Goal: Information Seeking & Learning: Learn about a topic

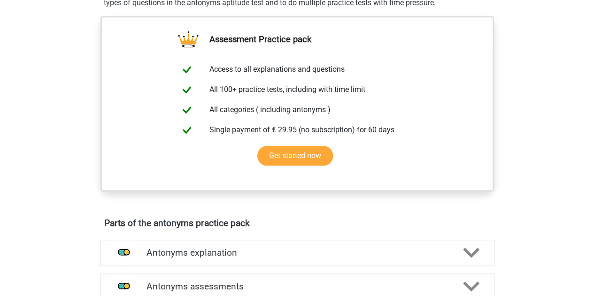
scroll to position [129, 0]
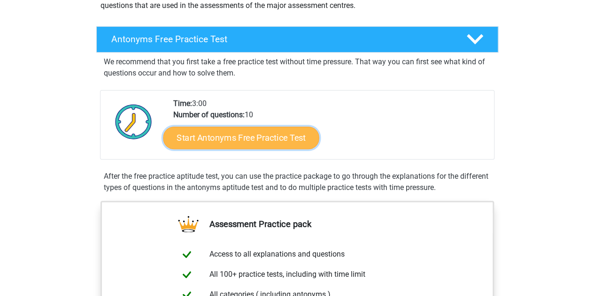
click at [225, 137] on link "Start Antonyms Free Practice Test" at bounding box center [241, 137] width 156 height 23
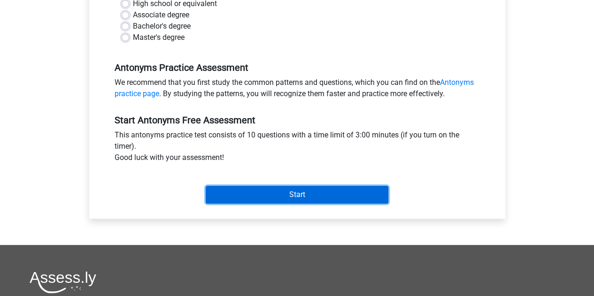
click at [257, 189] on input "Start" at bounding box center [297, 195] width 183 height 18
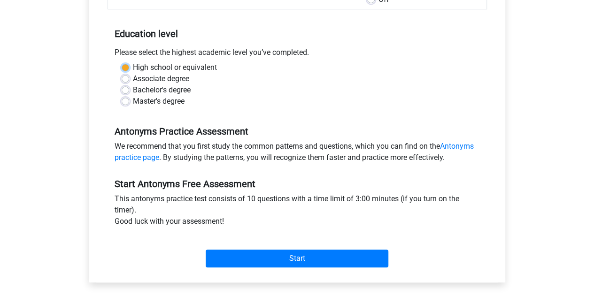
scroll to position [173, 0]
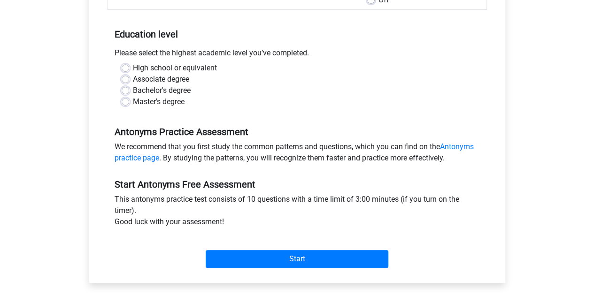
click at [92, 115] on div "Antonyms Free Practice Test Category: Antonyms Time: 3:00 Nr of questions: 10 A…" at bounding box center [297, 94] width 416 height 380
click at [133, 68] on label "High school or equivalent" at bounding box center [175, 67] width 84 height 11
click at [122, 68] on input "High school or equivalent" at bounding box center [126, 66] width 8 height 9
radio input "true"
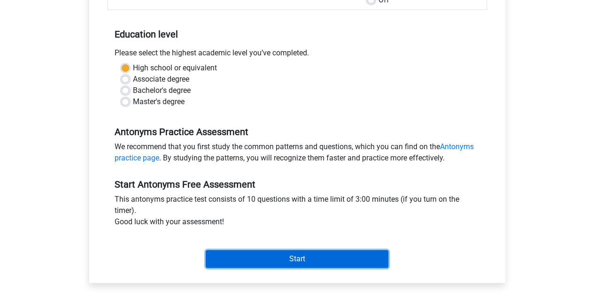
click at [256, 259] on input "Start" at bounding box center [297, 259] width 183 height 18
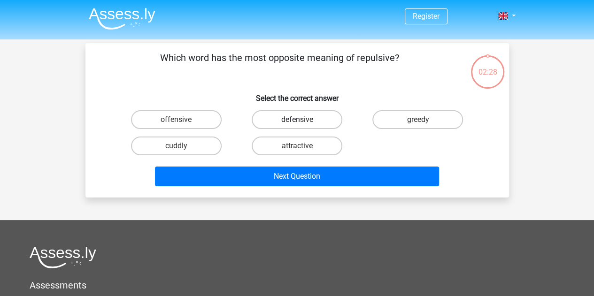
click at [259, 120] on label "defensive" at bounding box center [297, 119] width 91 height 19
click at [297, 120] on input "defensive" at bounding box center [300, 123] width 6 height 6
radio input "true"
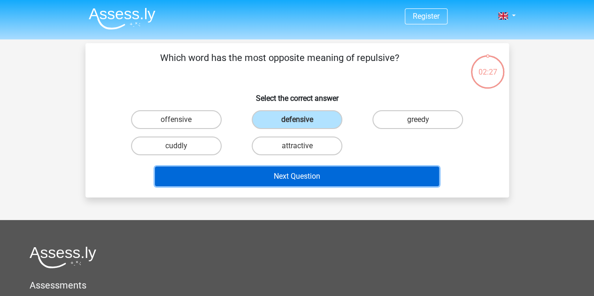
click at [240, 174] on button "Next Question" at bounding box center [297, 177] width 284 height 20
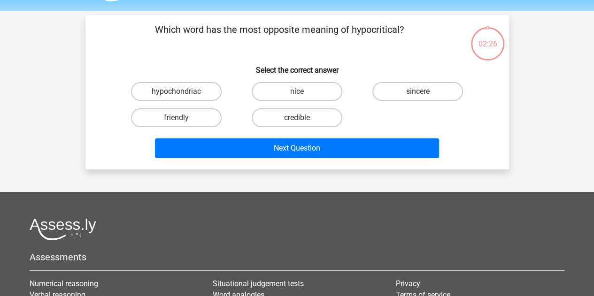
scroll to position [43, 0]
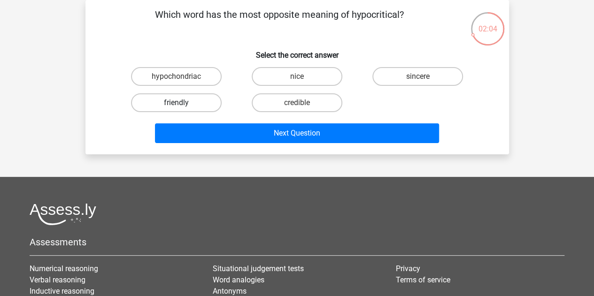
click at [174, 106] on label "friendly" at bounding box center [176, 102] width 91 height 19
click at [176, 106] on input "friendly" at bounding box center [179, 106] width 6 height 6
radio input "true"
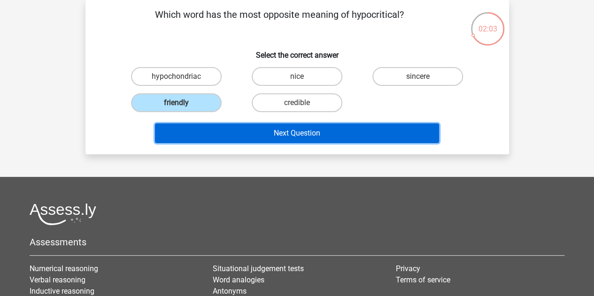
click at [193, 133] on button "Next Question" at bounding box center [297, 134] width 284 height 20
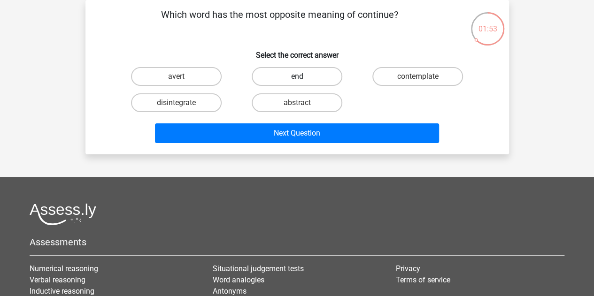
click at [272, 83] on label "end" at bounding box center [297, 76] width 91 height 19
click at [297, 83] on input "end" at bounding box center [300, 80] width 6 height 6
radio input "true"
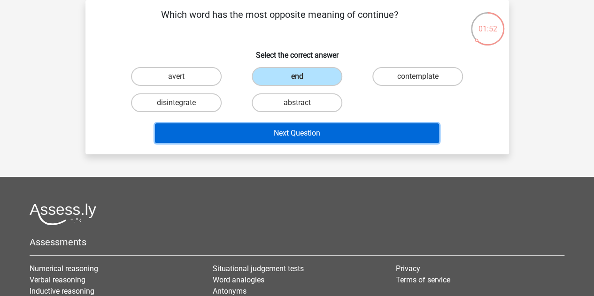
click at [241, 130] on button "Next Question" at bounding box center [297, 134] width 284 height 20
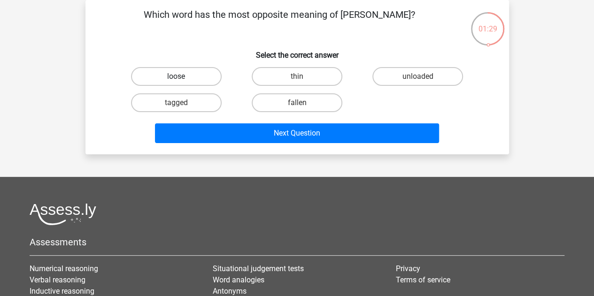
click at [199, 74] on label "loose" at bounding box center [176, 76] width 91 height 19
click at [182, 77] on input "loose" at bounding box center [179, 80] width 6 height 6
radio input "true"
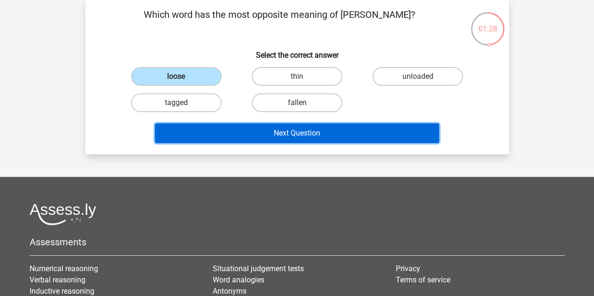
click at [212, 126] on button "Next Question" at bounding box center [297, 134] width 284 height 20
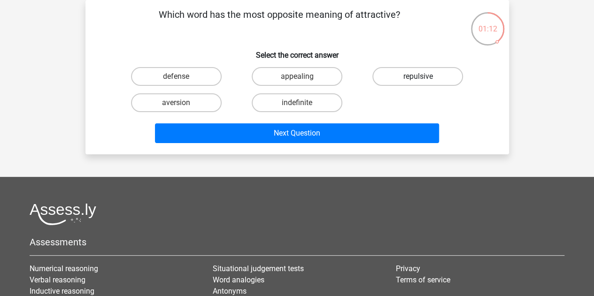
click at [396, 73] on label "repulsive" at bounding box center [418, 76] width 91 height 19
click at [418, 77] on input "repulsive" at bounding box center [421, 80] width 6 height 6
radio input "true"
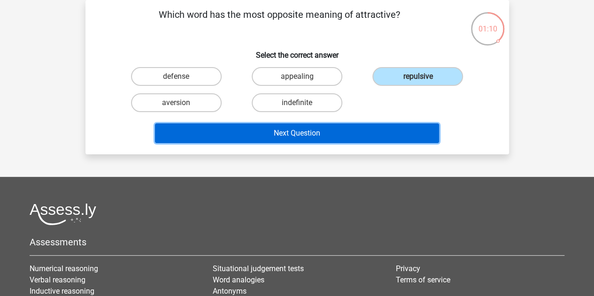
click at [293, 131] on button "Next Question" at bounding box center [297, 134] width 284 height 20
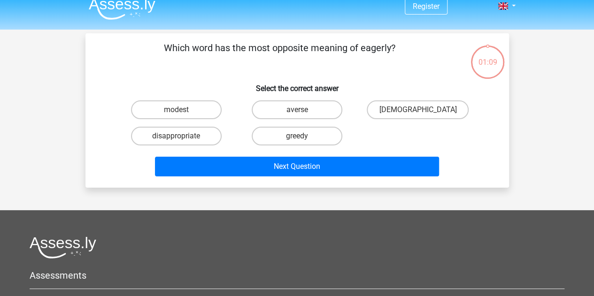
scroll to position [4, 0]
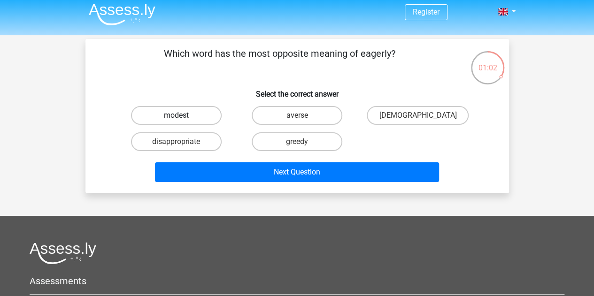
click at [187, 118] on label "modest" at bounding box center [176, 115] width 91 height 19
click at [182, 118] on input "modest" at bounding box center [179, 119] width 6 height 6
radio input "true"
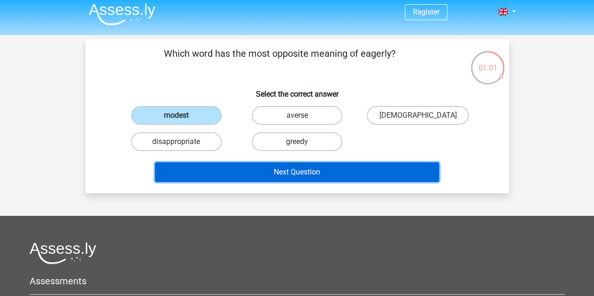
click at [178, 179] on button "Next Question" at bounding box center [297, 173] width 284 height 20
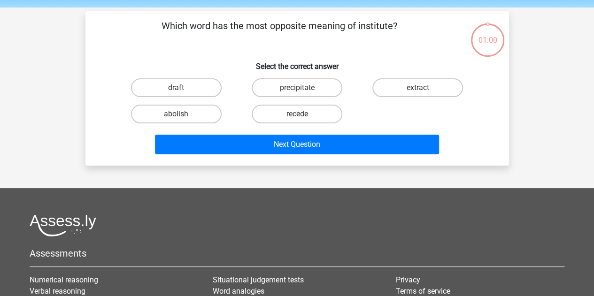
scroll to position [43, 0]
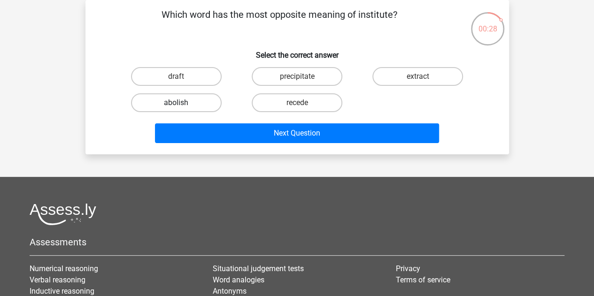
click at [206, 104] on label "abolish" at bounding box center [176, 102] width 91 height 19
click at [182, 104] on input "abolish" at bounding box center [179, 106] width 6 height 6
radio input "true"
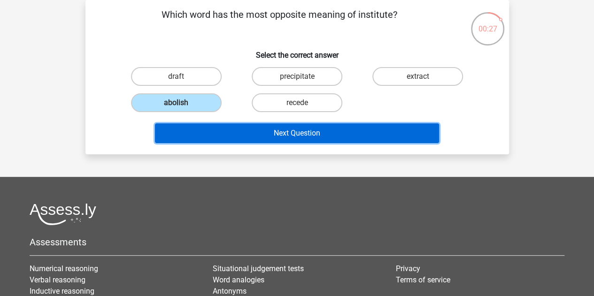
click at [201, 133] on button "Next Question" at bounding box center [297, 134] width 284 height 20
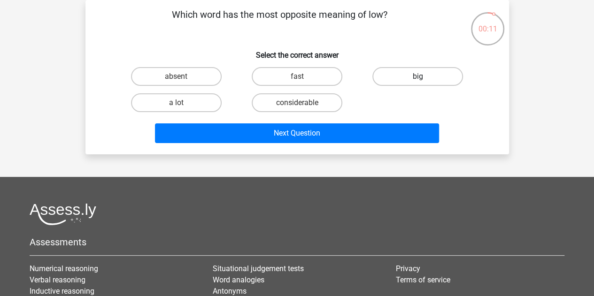
click at [382, 79] on label "big" at bounding box center [418, 76] width 91 height 19
click at [418, 79] on input "big" at bounding box center [421, 80] width 6 height 6
radio input "true"
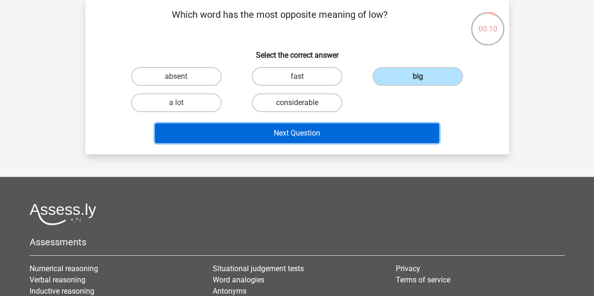
click at [313, 130] on button "Next Question" at bounding box center [297, 134] width 284 height 20
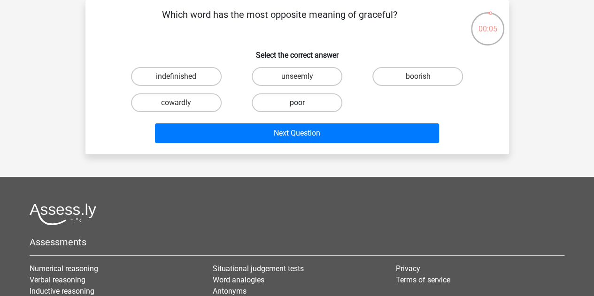
click at [272, 107] on label "poor" at bounding box center [297, 102] width 91 height 19
click at [297, 107] on input "poor" at bounding box center [300, 106] width 6 height 6
radio input "true"
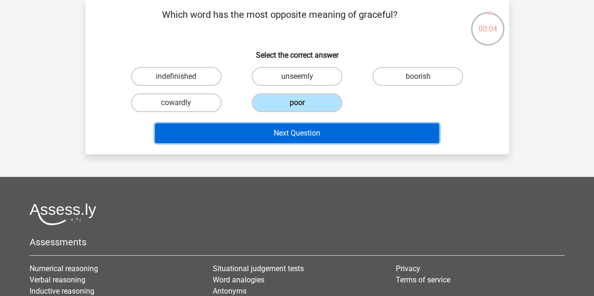
click at [266, 140] on button "Next Question" at bounding box center [297, 134] width 284 height 20
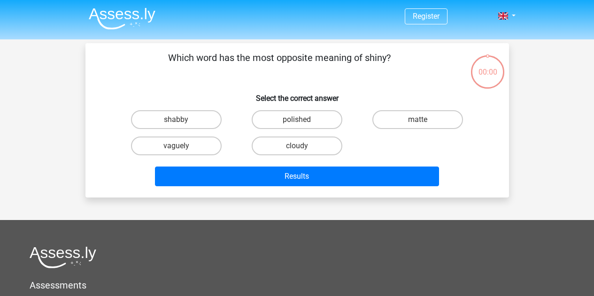
scroll to position [43, 0]
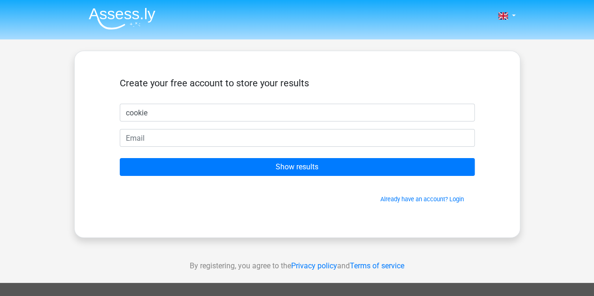
type input "cookie"
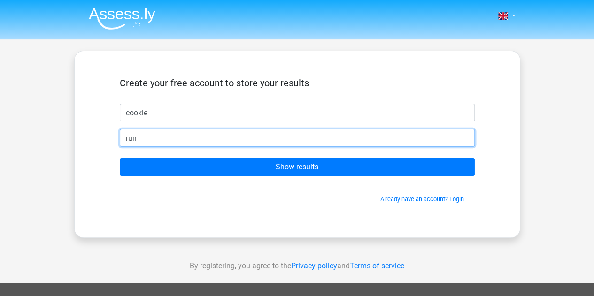
type input "run"
click at [120, 158] on input "Show results" at bounding box center [297, 167] width 355 height 18
click at [209, 147] on input "run" at bounding box center [297, 138] width 355 height 18
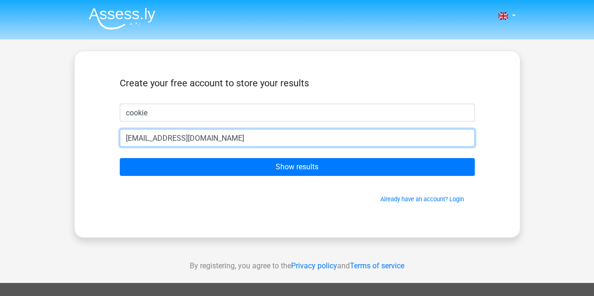
type input "privateorange653@gmail.com"
click at [120, 158] on input "Show results" at bounding box center [297, 167] width 355 height 18
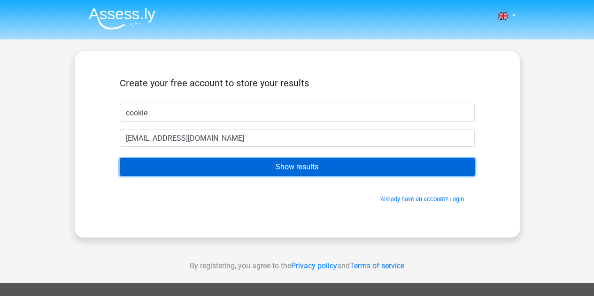
click at [267, 164] on input "Show results" at bounding box center [297, 167] width 355 height 18
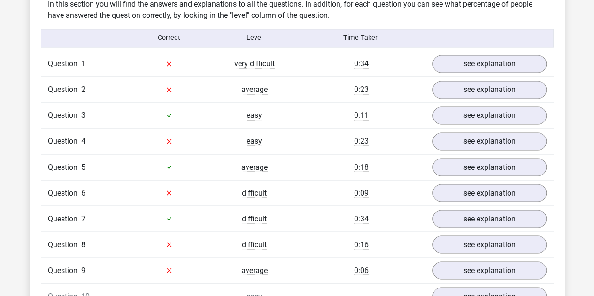
scroll to position [740, 0]
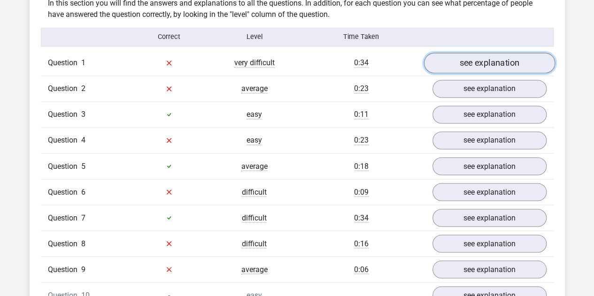
click at [458, 63] on link "see explanation" at bounding box center [489, 63] width 131 height 21
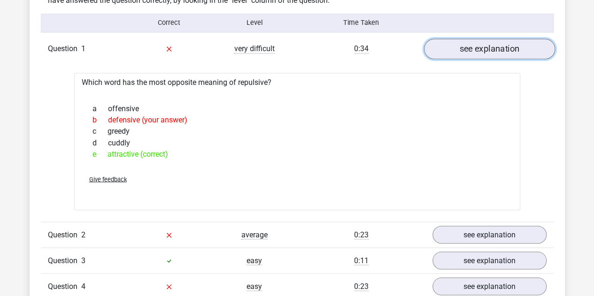
scroll to position [754, 0]
click at [473, 47] on link "see explanation" at bounding box center [489, 49] width 131 height 21
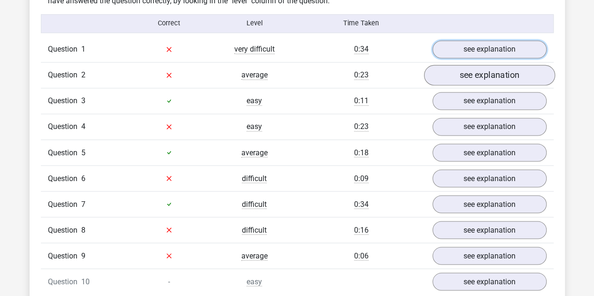
scroll to position [751, 0]
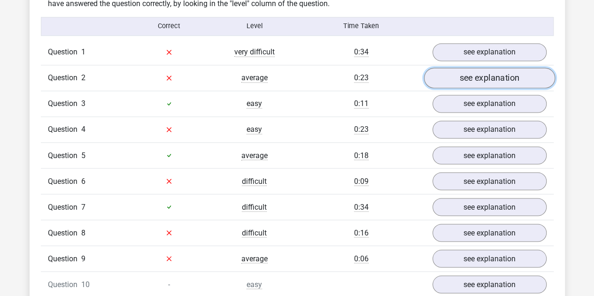
click at [440, 77] on link "see explanation" at bounding box center [489, 78] width 131 height 21
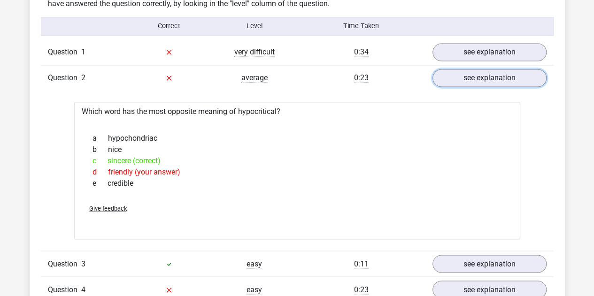
scroll to position [756, 0]
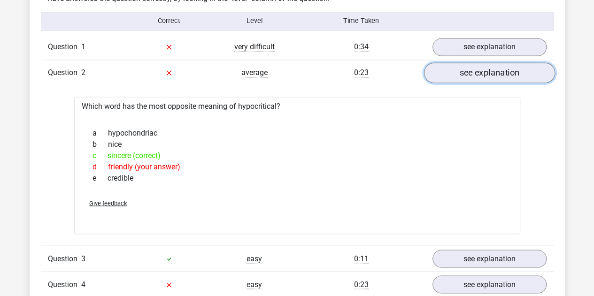
click at [493, 80] on link "see explanation" at bounding box center [489, 72] width 131 height 21
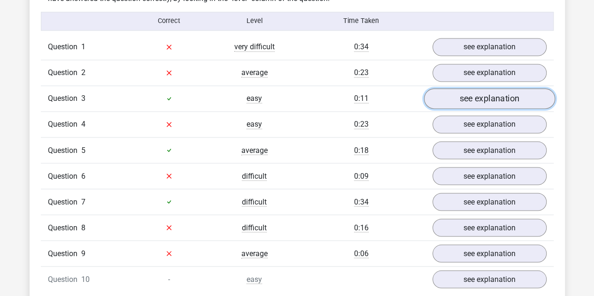
click at [489, 99] on link "see explanation" at bounding box center [489, 98] width 131 height 21
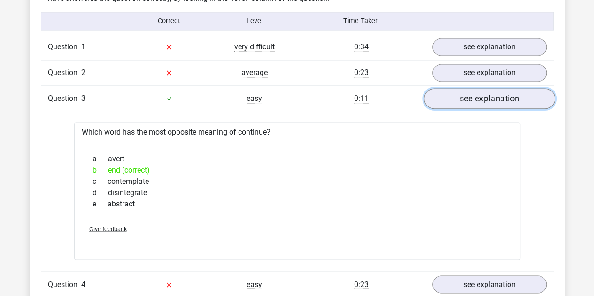
click at [489, 99] on link "see explanation" at bounding box center [489, 98] width 131 height 21
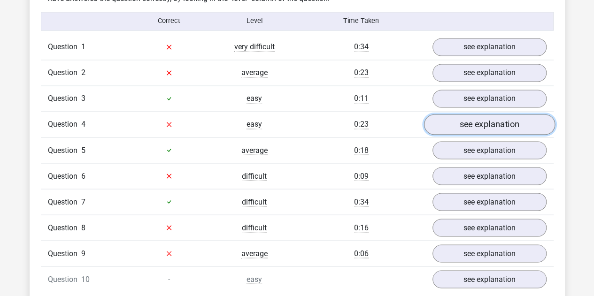
click at [465, 125] on link "see explanation" at bounding box center [489, 124] width 131 height 21
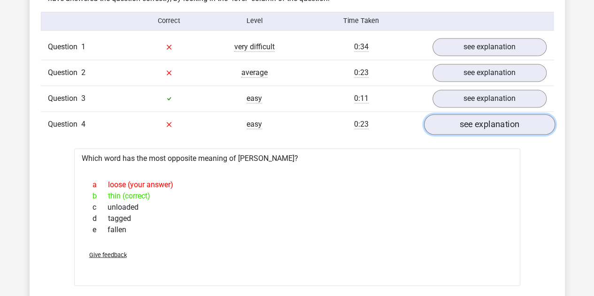
click at [465, 125] on link "see explanation" at bounding box center [489, 124] width 131 height 21
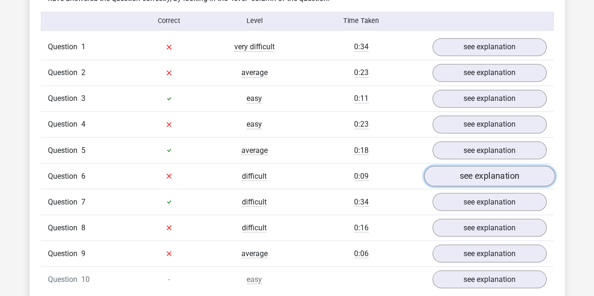
click at [447, 175] on link "see explanation" at bounding box center [489, 176] width 131 height 21
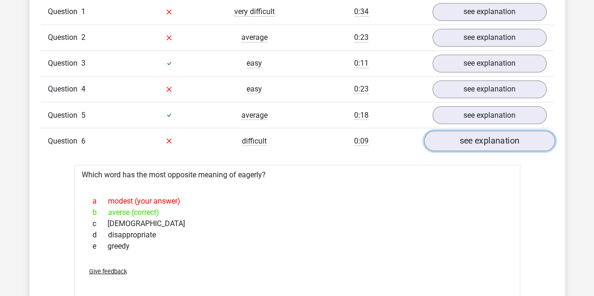
scroll to position [792, 0]
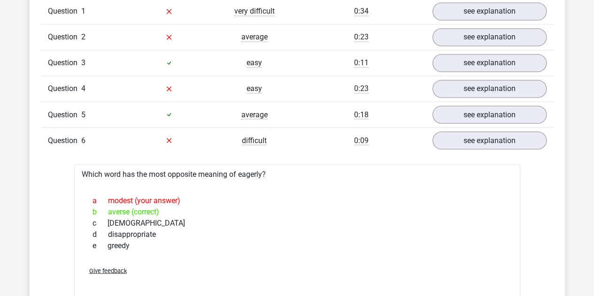
click at [117, 210] on div "b averse (correct)" at bounding box center [298, 211] width 424 height 11
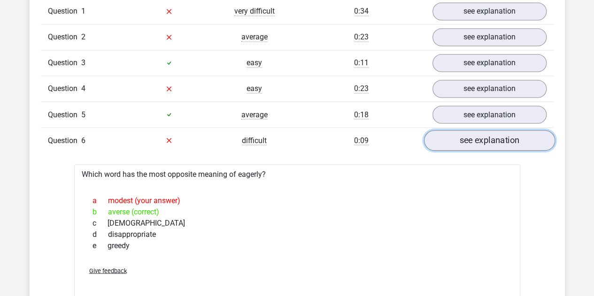
click at [483, 132] on link "see explanation" at bounding box center [489, 140] width 131 height 21
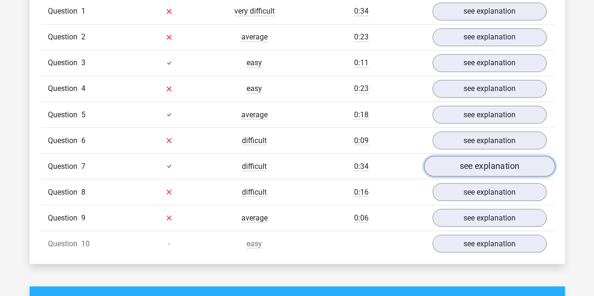
click at [457, 158] on link "see explanation" at bounding box center [489, 166] width 131 height 21
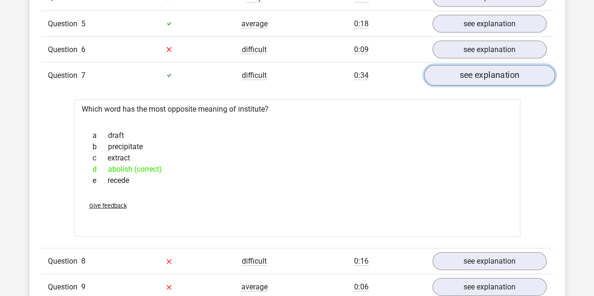
scroll to position [883, 0]
click at [484, 74] on link "see explanation" at bounding box center [489, 74] width 131 height 21
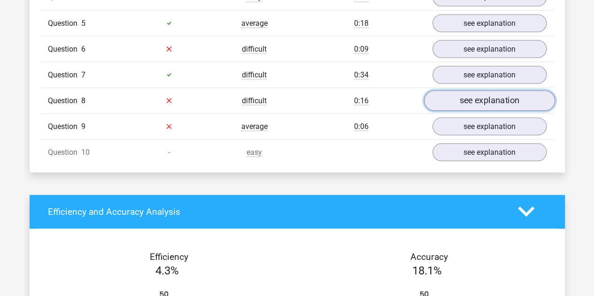
click at [445, 98] on link "see explanation" at bounding box center [489, 100] width 131 height 21
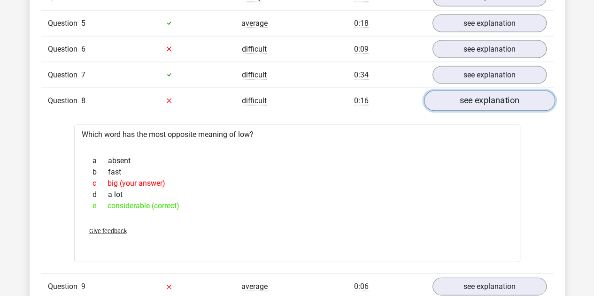
click at [445, 98] on link "see explanation" at bounding box center [489, 100] width 131 height 21
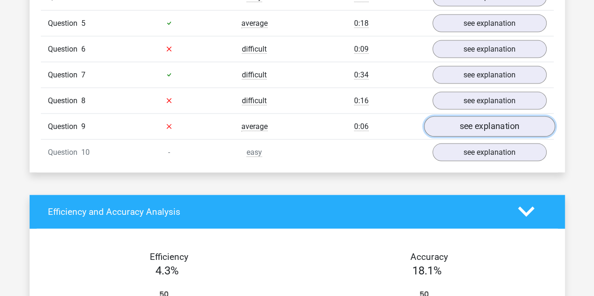
click at [434, 125] on link "see explanation" at bounding box center [489, 126] width 131 height 21
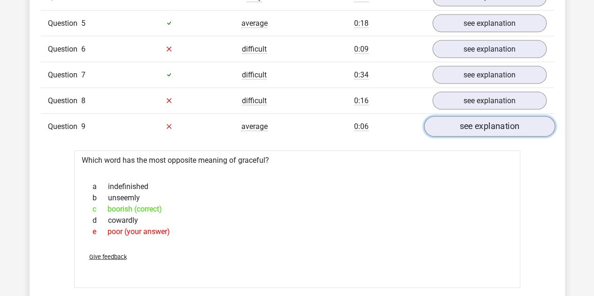
click at [434, 125] on link "see explanation" at bounding box center [489, 126] width 131 height 21
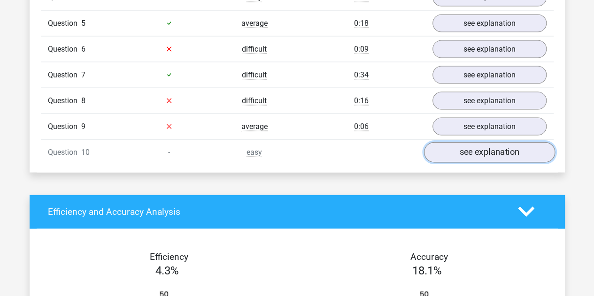
click at [450, 149] on link "see explanation" at bounding box center [489, 152] width 131 height 21
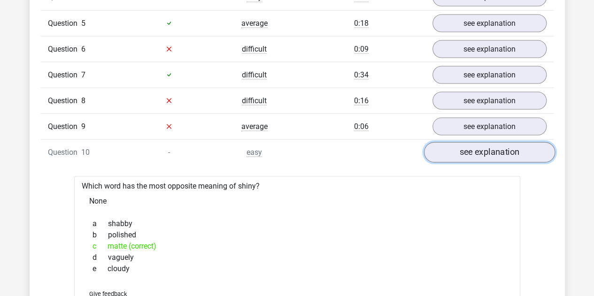
click at [450, 149] on link "see explanation" at bounding box center [489, 152] width 131 height 21
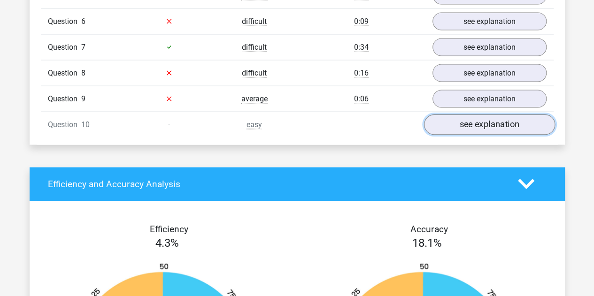
scroll to position [915, 0]
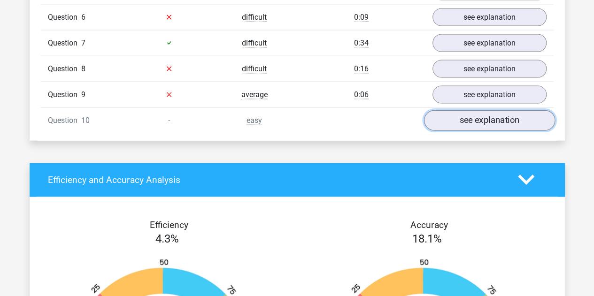
click at [486, 118] on link "see explanation" at bounding box center [489, 120] width 131 height 21
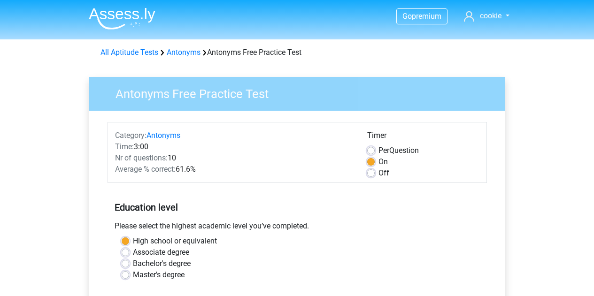
scroll to position [173, 0]
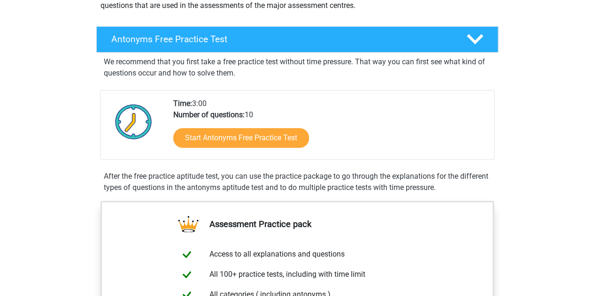
scroll to position [256, 0]
